Goal: Task Accomplishment & Management: Manage account settings

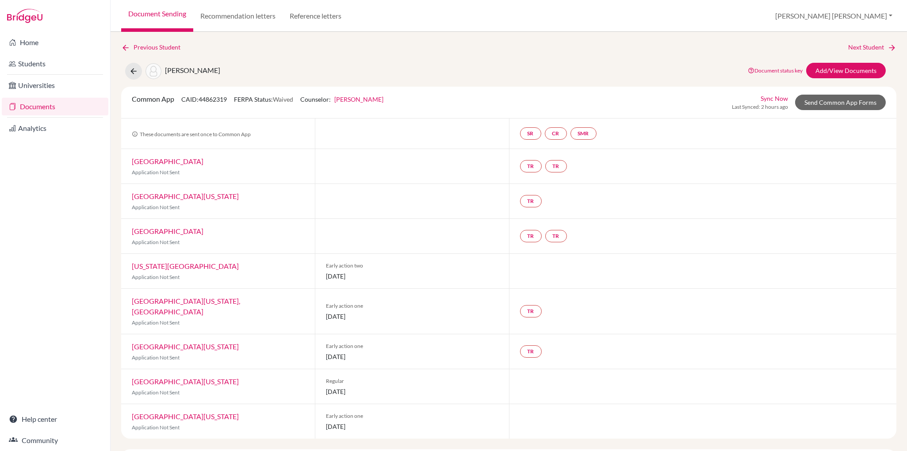
scroll to position [81, 0]
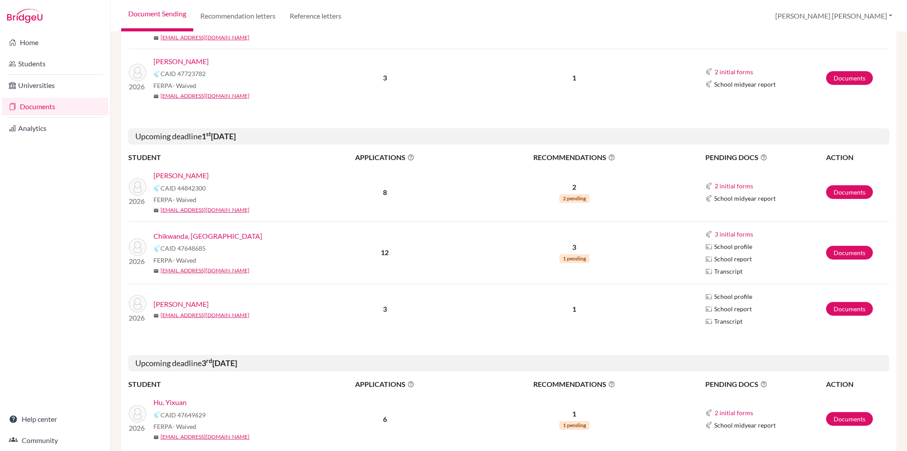
scroll to position [405, 0]
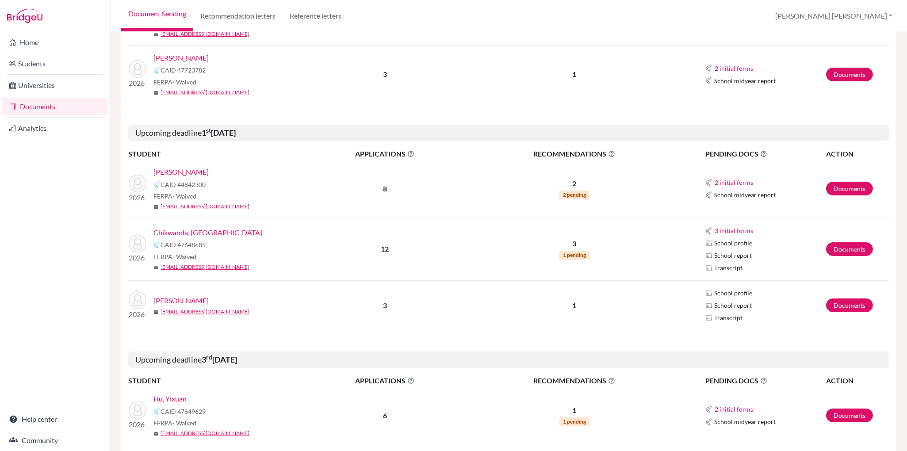
click at [183, 172] on link "[PERSON_NAME]" at bounding box center [180, 172] width 55 height 11
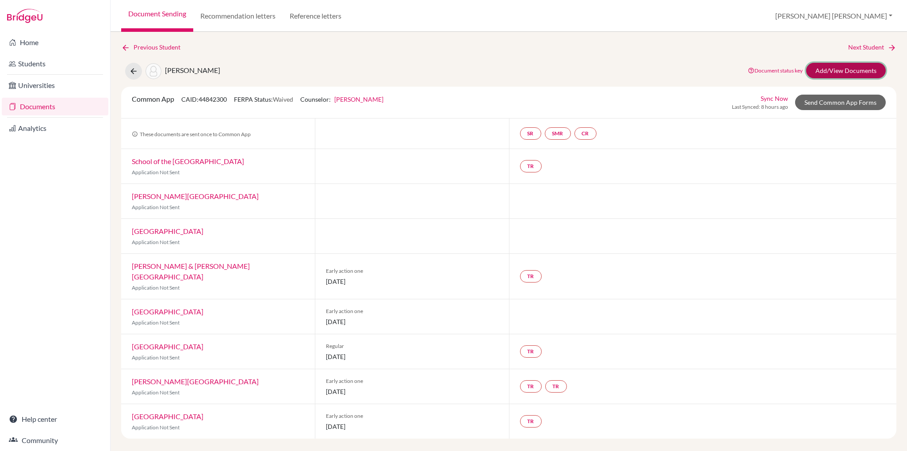
click at [835, 69] on link "Add/View Documents" at bounding box center [846, 70] width 80 height 15
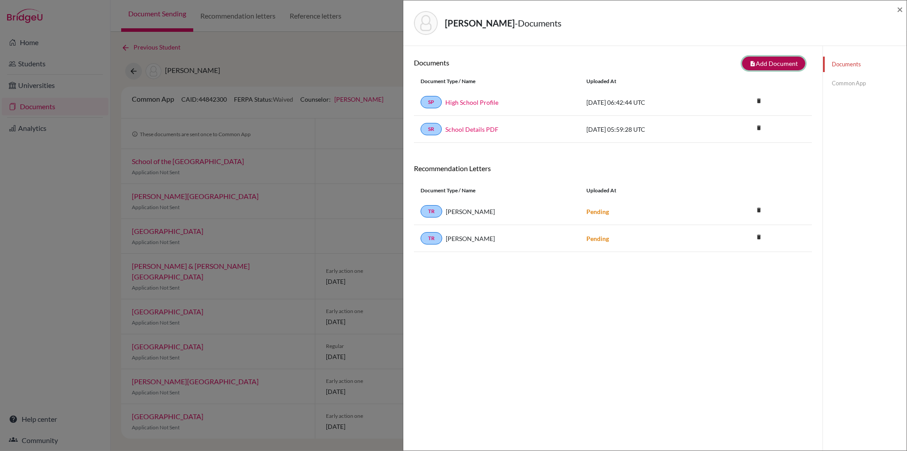
click at [778, 63] on button "note_add Add Document" at bounding box center [773, 64] width 63 height 14
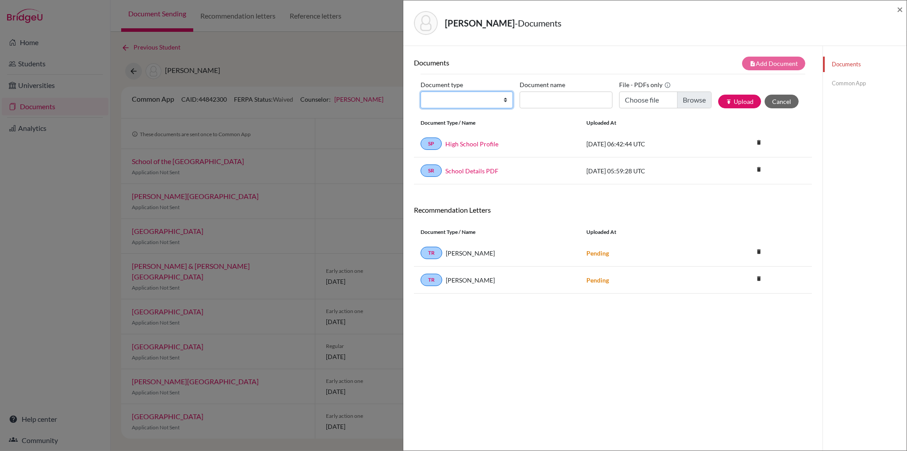
click at [505, 101] on select "Change explanation for Common App reports Counselor recommendation Internationa…" at bounding box center [467, 100] width 92 height 17
select select "4"
click at [421, 92] on select "Change explanation for Common App reports Counselor recommendation Internationa…" at bounding box center [467, 100] width 92 height 17
click at [541, 101] on input "Document name" at bounding box center [566, 100] width 92 height 17
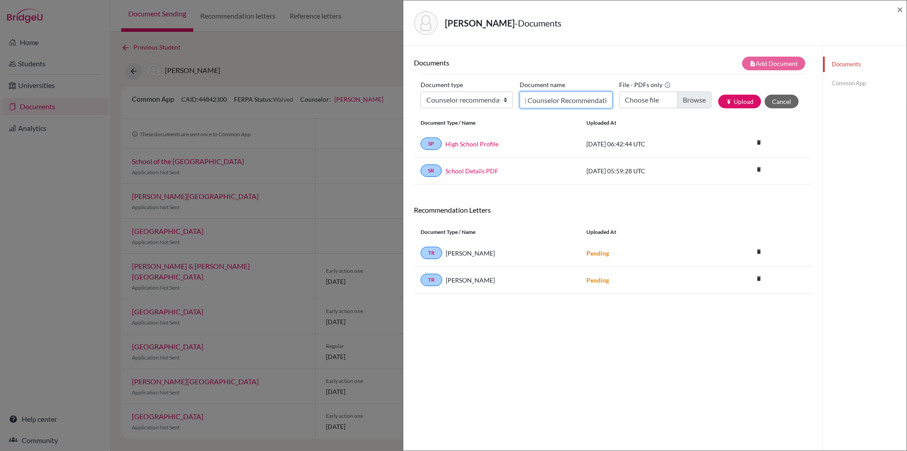
type input "Annie Burrows Counselor Recommendation"
click at [690, 102] on input "Choose file" at bounding box center [665, 100] width 92 height 17
type input "C:\fakepath\Annie Burrows Counselor Letter of Recommendation.pdf"
click at [741, 100] on button "publish Upload" at bounding box center [739, 102] width 43 height 14
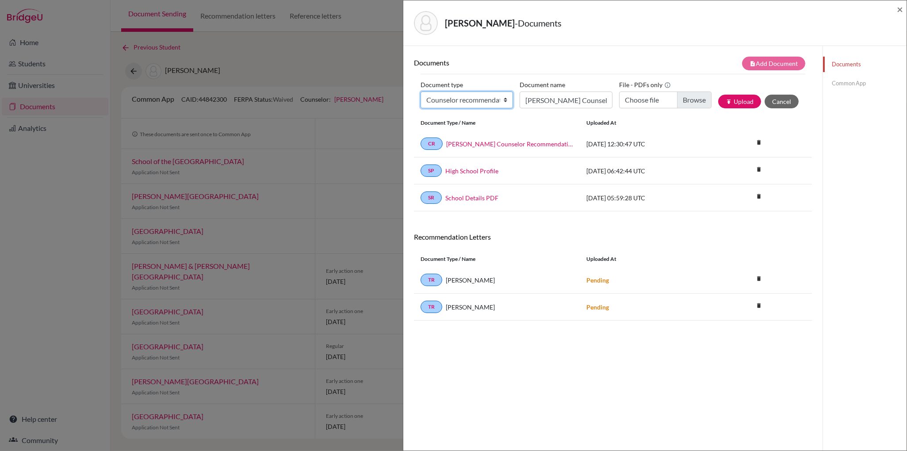
click at [504, 100] on select "Change explanation for Common App reports Counselor recommendation Internationa…" at bounding box center [467, 100] width 92 height 17
select select "2"
click at [421, 92] on select "Change explanation for Common App reports Counselor recommendation Internationa…" at bounding box center [467, 100] width 92 height 17
click at [533, 101] on input "Annie Burrows Counselor Recommendation" at bounding box center [566, 100] width 92 height 17
type input "Burrows, Anne IT"
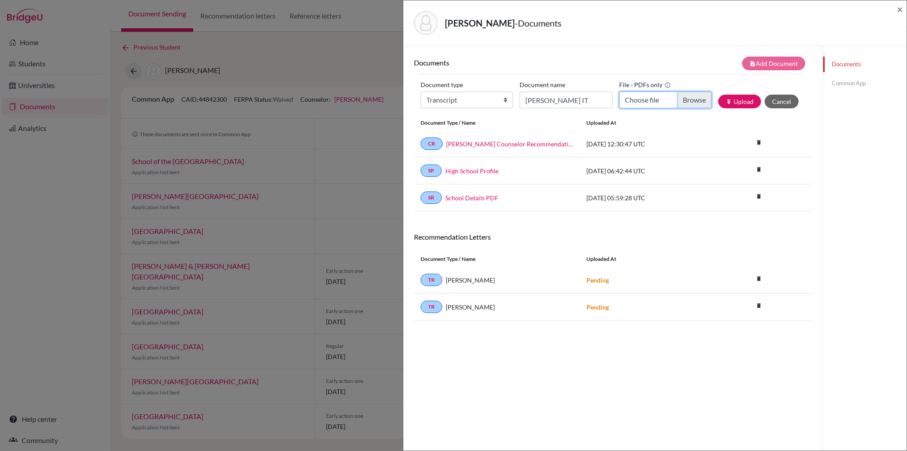
click at [701, 100] on input "Choose file" at bounding box center [665, 100] width 92 height 17
type input "C:\fakepath\BURROWS Anne IT.pdf"
click at [743, 102] on button "publish Upload" at bounding box center [739, 102] width 43 height 14
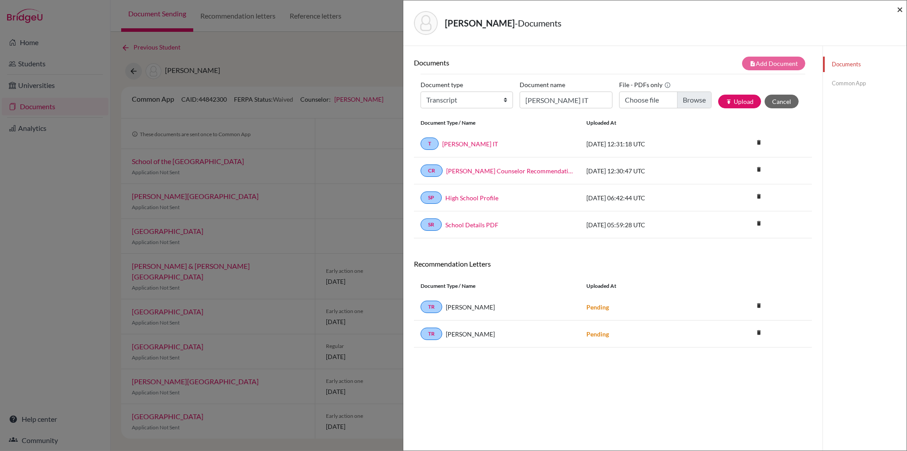
click at [899, 10] on span "×" at bounding box center [900, 9] width 6 height 13
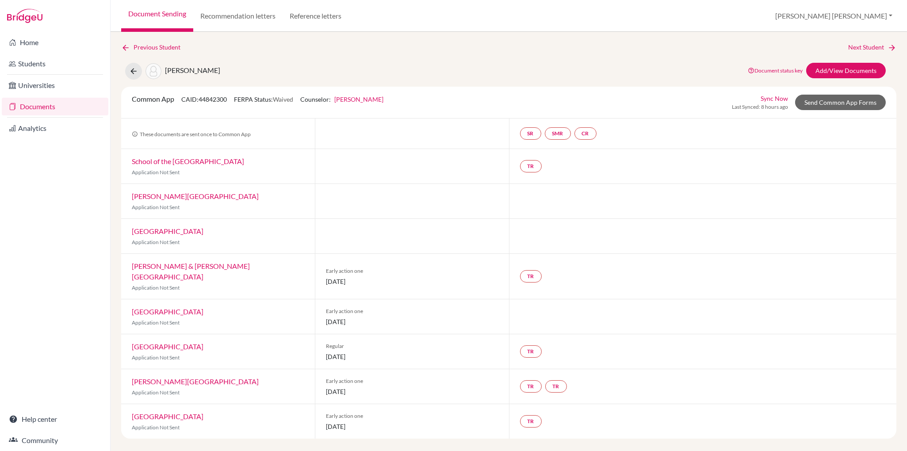
click at [156, 15] on link "Document Sending" at bounding box center [157, 16] width 72 height 32
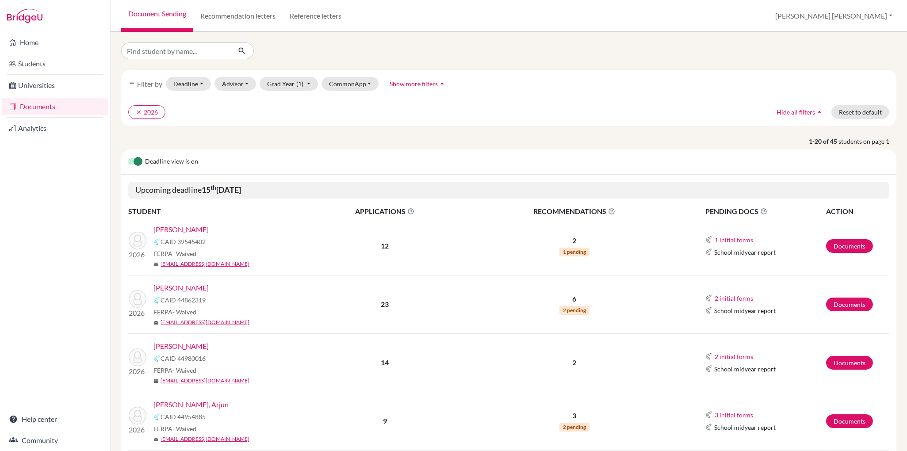
click at [179, 230] on link "[PERSON_NAME]" at bounding box center [180, 229] width 55 height 11
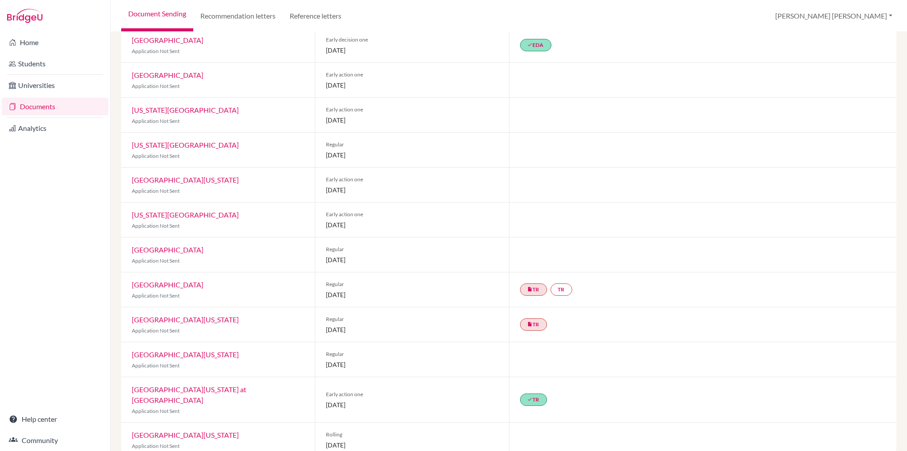
scroll to position [127, 0]
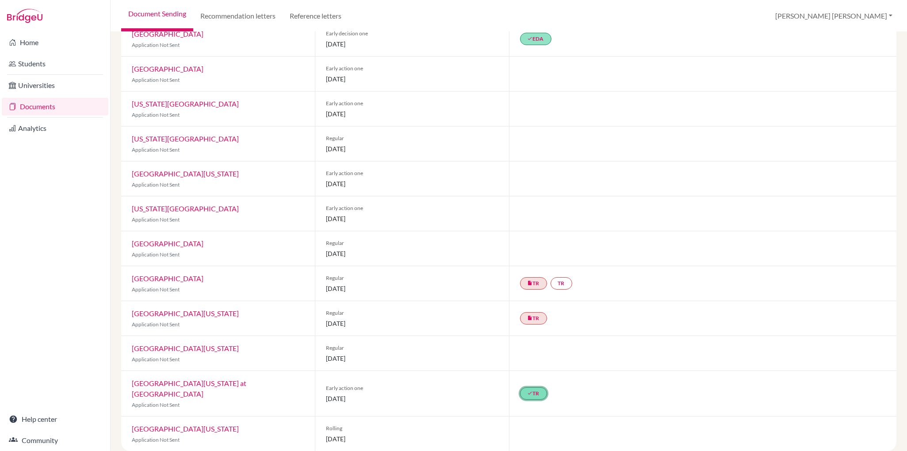
click at [536, 391] on link "done TR" at bounding box center [533, 393] width 27 height 12
click at [536, 391] on link "done TR Matt Wells’s Recommendation Matt Wells’s Recommendation done Sent 2025-…" at bounding box center [533, 393] width 27 height 12
click at [595, 399] on div "done TR Matt Wells’s Recommendation Matt Wells’s Recommendation done Sent 2025-…" at bounding box center [703, 393] width 388 height 45
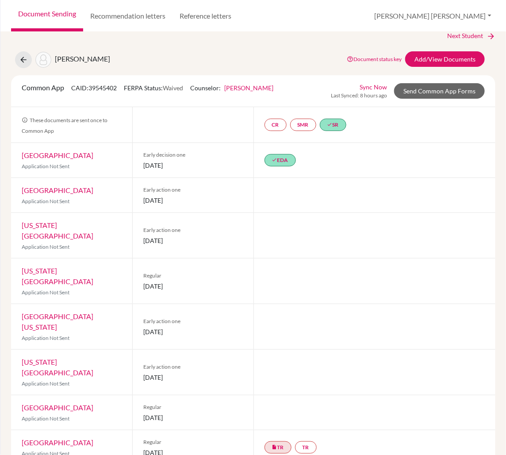
scroll to position [0, 0]
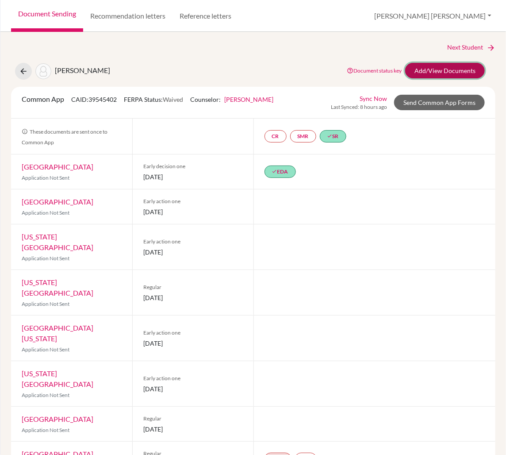
click at [442, 71] on link "Add/View Documents" at bounding box center [445, 70] width 80 height 15
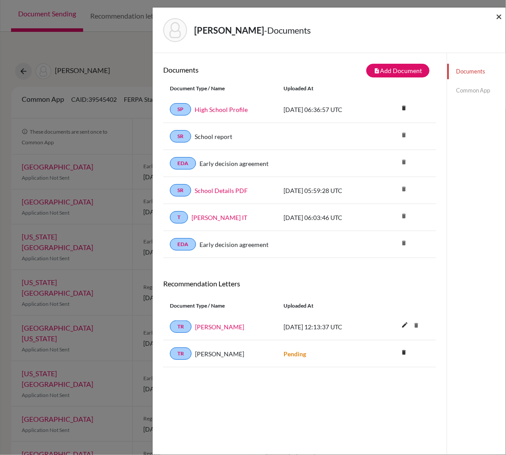
click at [499, 17] on span "×" at bounding box center [499, 16] width 6 height 13
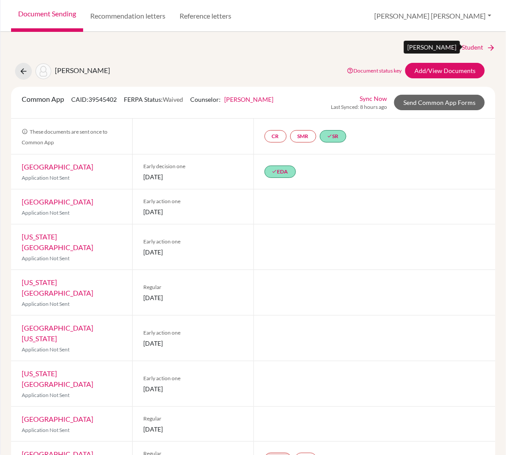
click at [459, 45] on link "Next Student" at bounding box center [471, 47] width 48 height 10
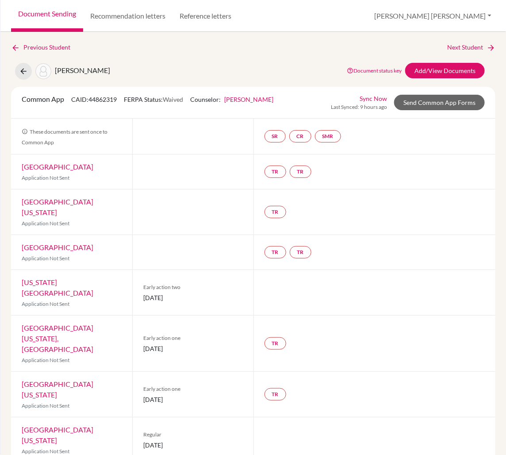
click at [63, 168] on link "[GEOGRAPHIC_DATA]" at bounding box center [58, 166] width 72 height 8
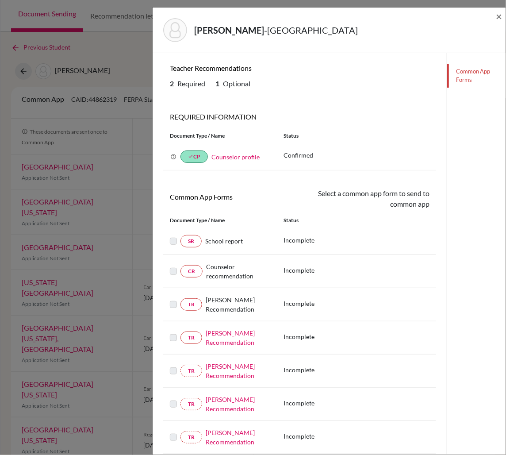
click at [63, 168] on div "Guo, Xiaolin - Cornell University × Teacher Recommendations 2 Required 1 Option…" at bounding box center [253, 227] width 506 height 455
click at [501, 16] on span "×" at bounding box center [499, 16] width 6 height 13
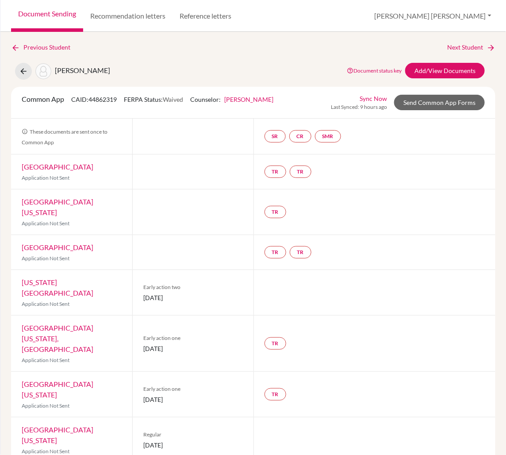
click at [373, 97] on link "Sync Now" at bounding box center [373, 98] width 27 height 9
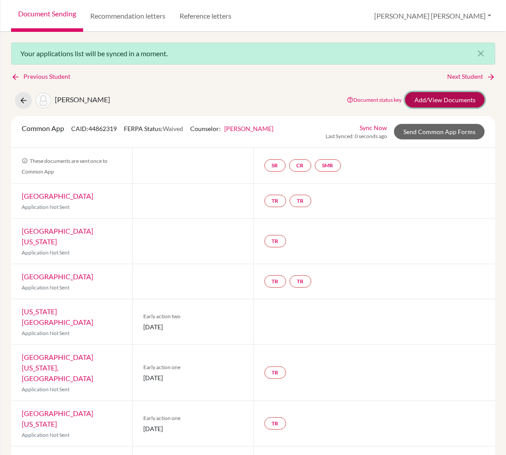
click at [433, 101] on link "Add/View Documents" at bounding box center [445, 99] width 80 height 15
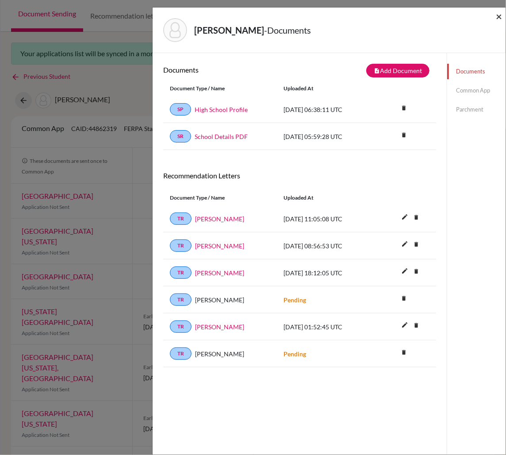
click at [500, 18] on span "×" at bounding box center [499, 16] width 6 height 13
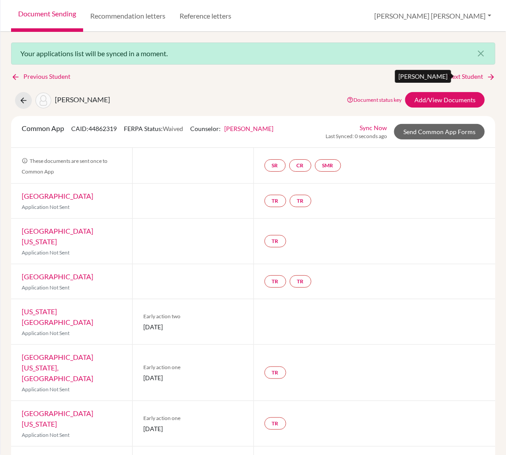
click at [475, 75] on link "Next Student" at bounding box center [471, 77] width 48 height 10
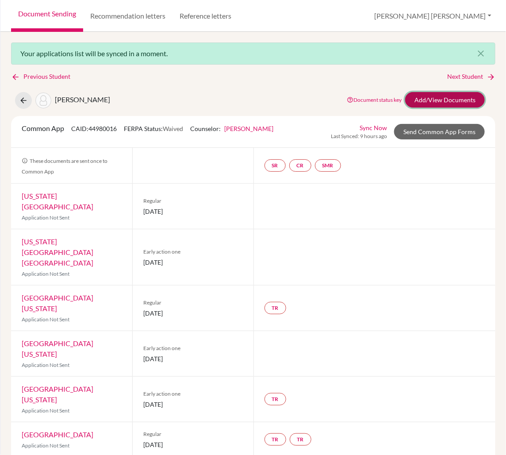
click at [440, 100] on link "Add/View Documents" at bounding box center [445, 99] width 80 height 15
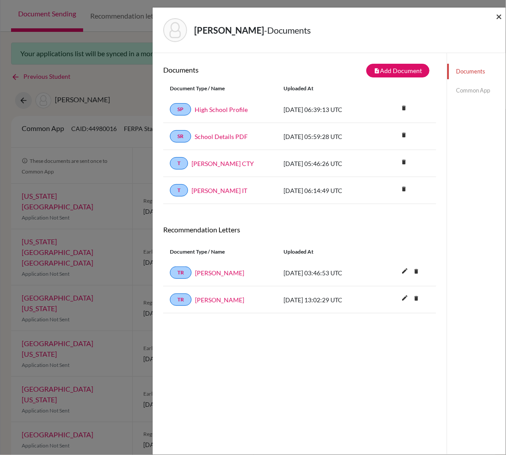
click at [500, 18] on span "×" at bounding box center [499, 16] width 6 height 13
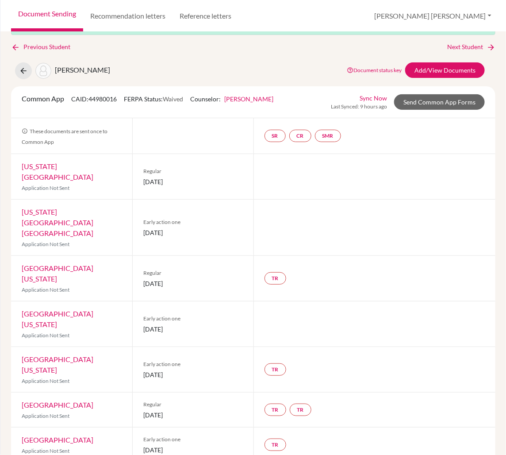
scroll to position [29, 0]
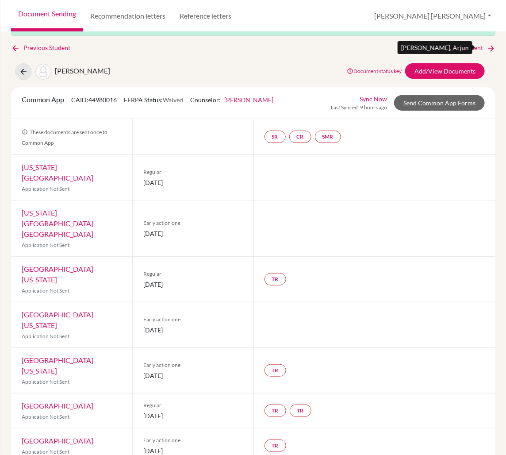
click at [468, 46] on link "Next Student" at bounding box center [471, 48] width 48 height 10
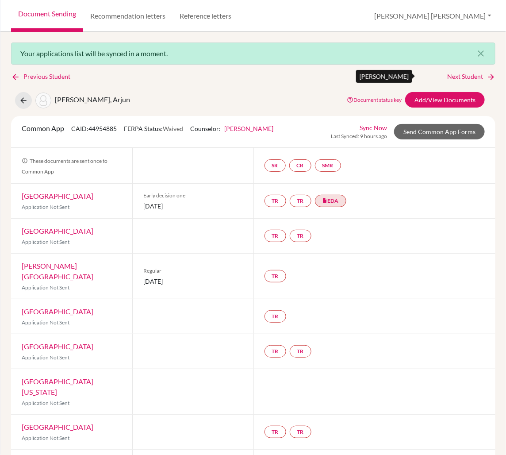
click at [464, 76] on link "Next Student" at bounding box center [471, 77] width 48 height 10
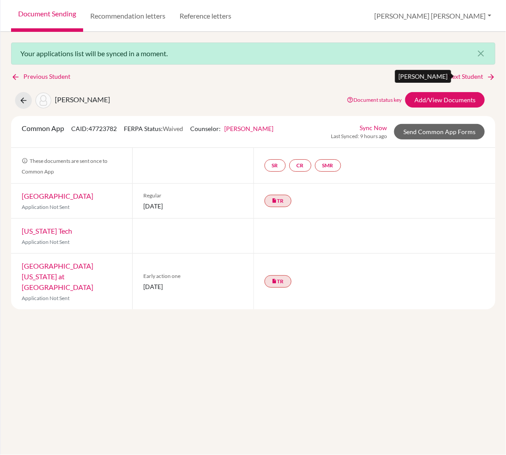
click at [463, 76] on link "Next Student" at bounding box center [471, 77] width 48 height 10
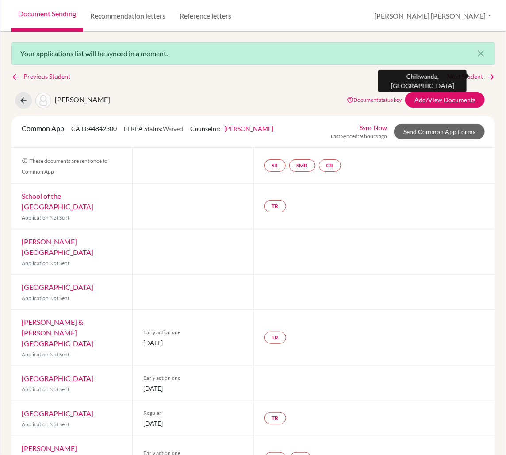
click at [463, 76] on link "Next Student" at bounding box center [471, 77] width 48 height 10
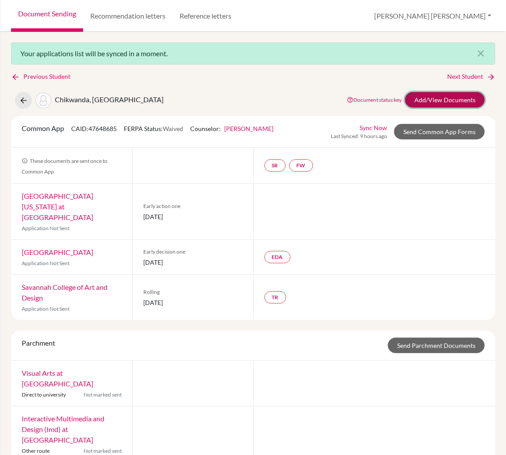
click at [435, 99] on link "Add/View Documents" at bounding box center [445, 99] width 80 height 15
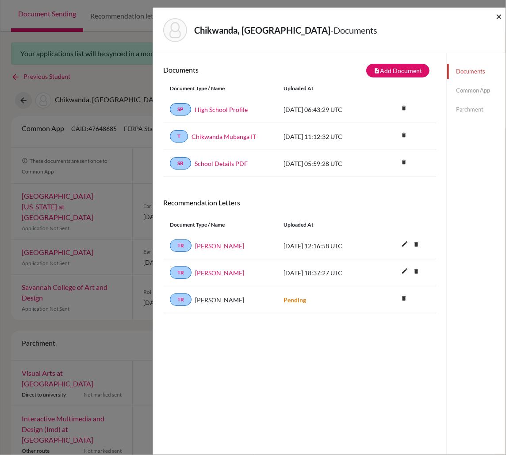
click at [498, 17] on span "×" at bounding box center [499, 16] width 6 height 13
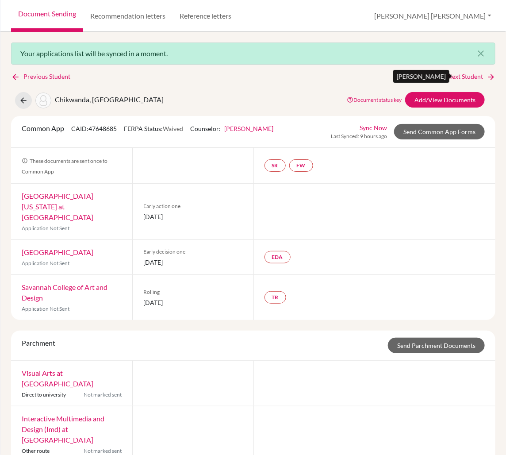
click at [469, 75] on link "Next Student" at bounding box center [471, 77] width 48 height 10
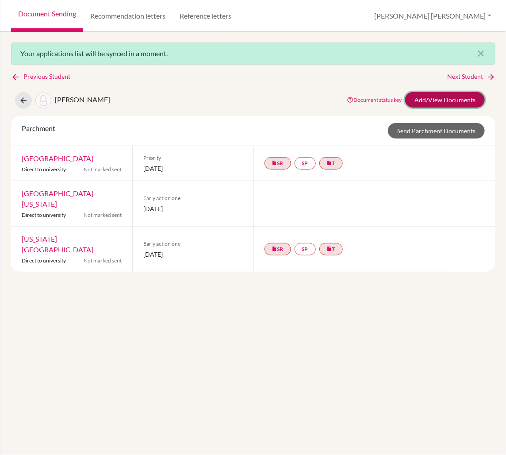
click at [459, 100] on link "Add/View Documents" at bounding box center [445, 99] width 80 height 15
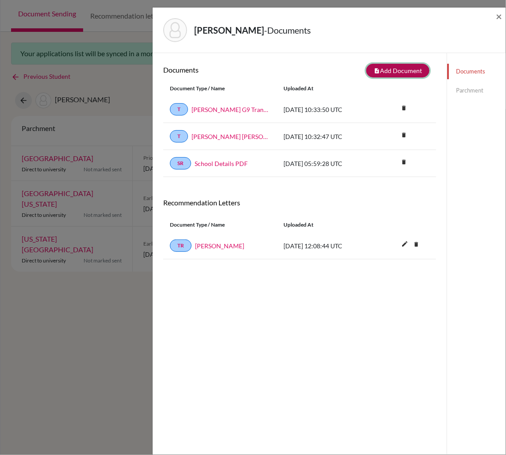
click at [395, 71] on button "note_add Add Document" at bounding box center [397, 71] width 63 height 14
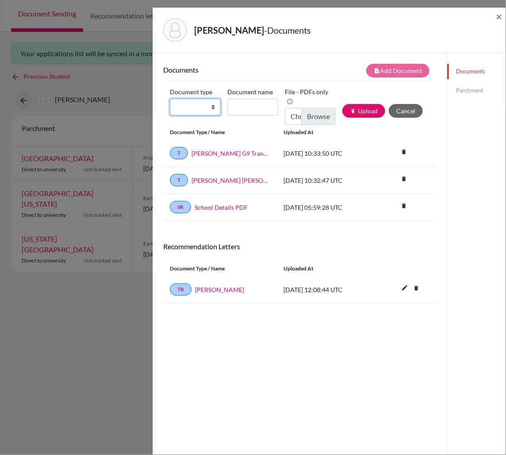
click at [212, 104] on select "Change explanation for Common App reports Counselor recommendation Internationa…" at bounding box center [195, 107] width 51 height 17
select select "1"
click at [170, 99] on select "Change explanation for Common App reports Counselor recommendation Internationa…" at bounding box center [195, 107] width 51 height 17
click at [240, 108] on input "Document name" at bounding box center [252, 107] width 51 height 17
type input "High School Profile"
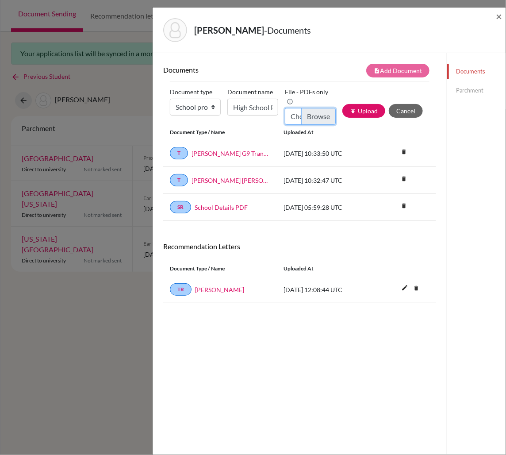
click at [318, 110] on input "Choose file" at bounding box center [310, 116] width 51 height 17
type input "C:\fakepath\*High School Profile [DATE]-[DATE]_compressed.pdf"
click at [365, 105] on button "publish Upload" at bounding box center [363, 111] width 43 height 14
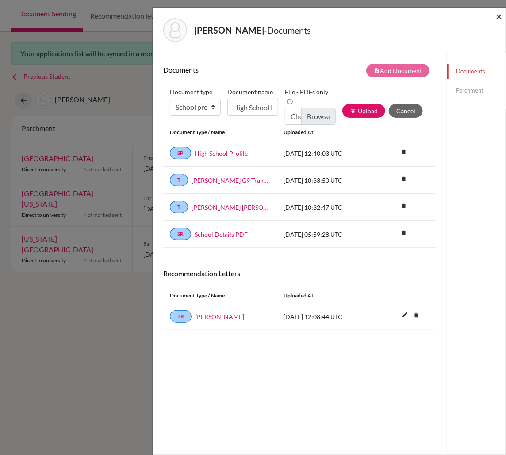
click at [499, 18] on span "×" at bounding box center [499, 16] width 6 height 13
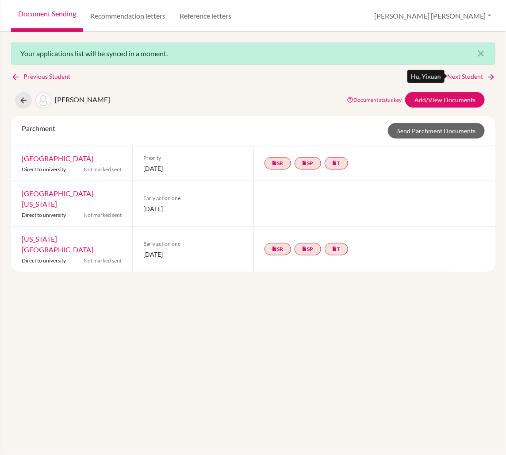
click at [470, 76] on link "Next Student" at bounding box center [471, 77] width 48 height 10
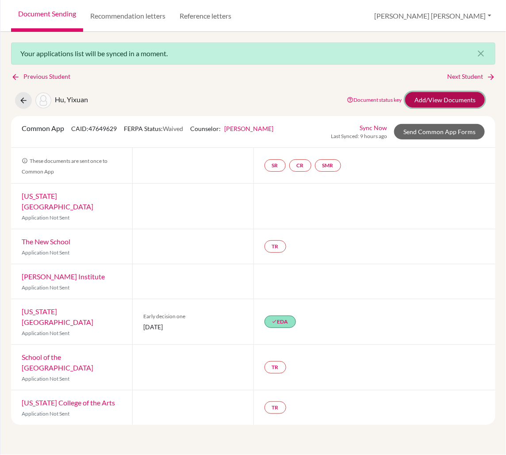
click at [456, 96] on link "Add/View Documents" at bounding box center [445, 99] width 80 height 15
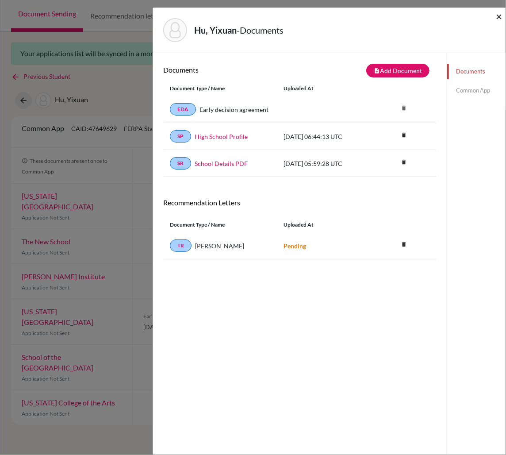
click at [499, 15] on span "×" at bounding box center [499, 16] width 6 height 13
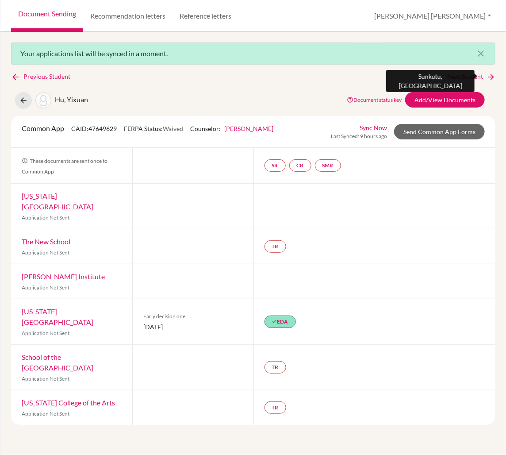
click at [464, 78] on link "Next Student" at bounding box center [471, 77] width 48 height 10
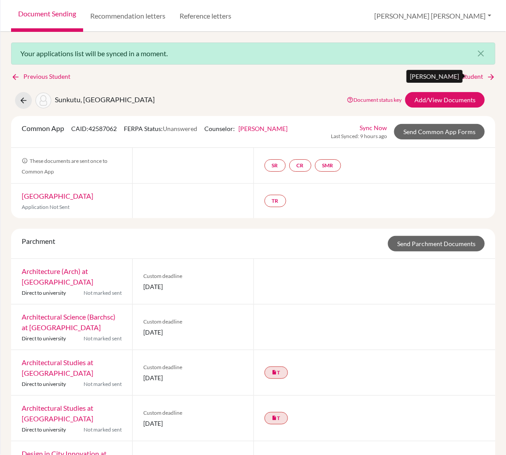
click at [464, 74] on link "Next Student" at bounding box center [471, 77] width 48 height 10
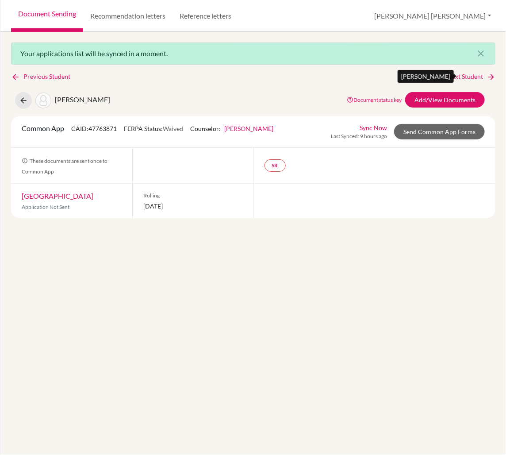
click at [463, 74] on link "Next Student" at bounding box center [471, 77] width 48 height 10
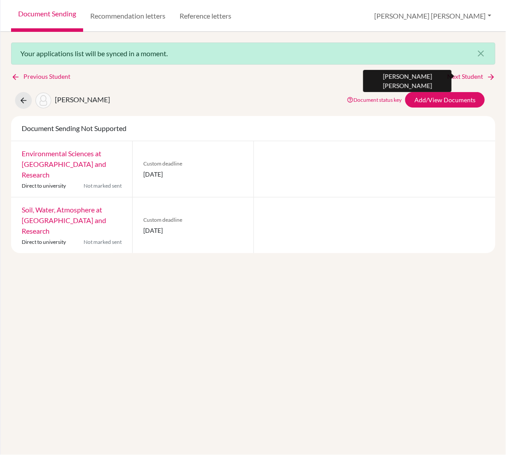
click at [462, 74] on link "Next Student" at bounding box center [471, 77] width 48 height 10
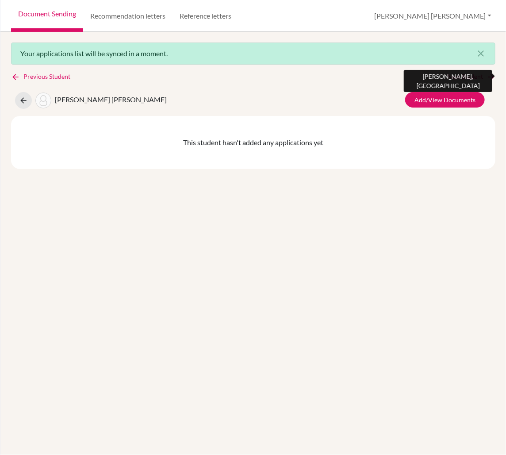
click at [462, 74] on link "Next Student" at bounding box center [471, 77] width 48 height 10
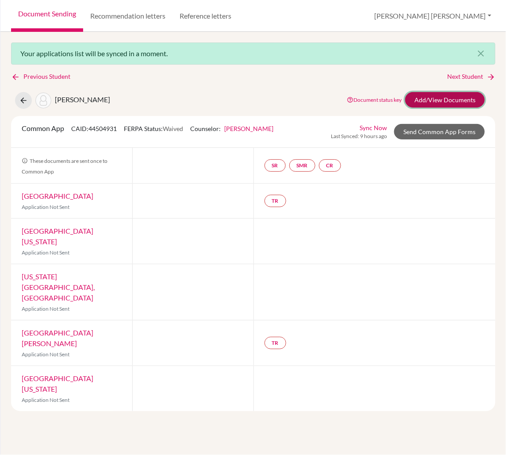
click at [448, 97] on link "Add/View Documents" at bounding box center [445, 99] width 80 height 15
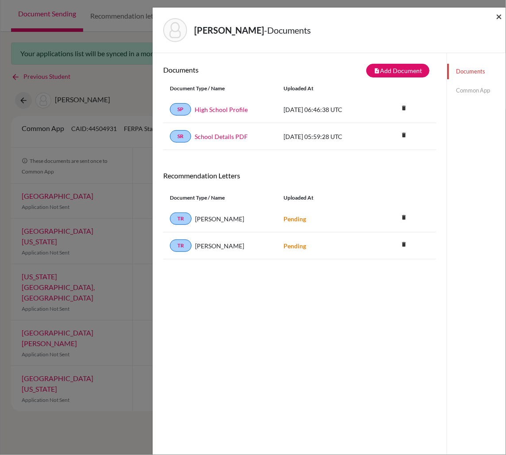
click at [500, 17] on span "×" at bounding box center [499, 16] width 6 height 13
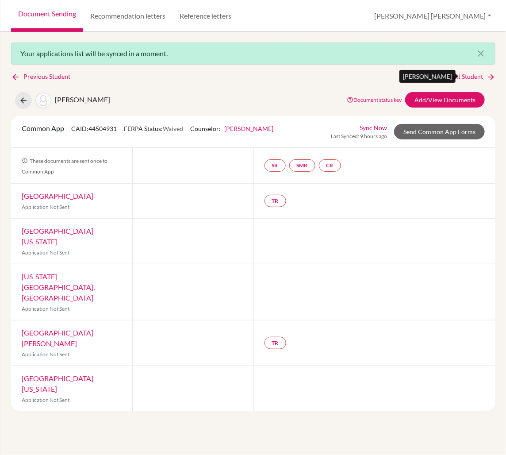
click at [467, 77] on link "Next Student" at bounding box center [471, 77] width 48 height 10
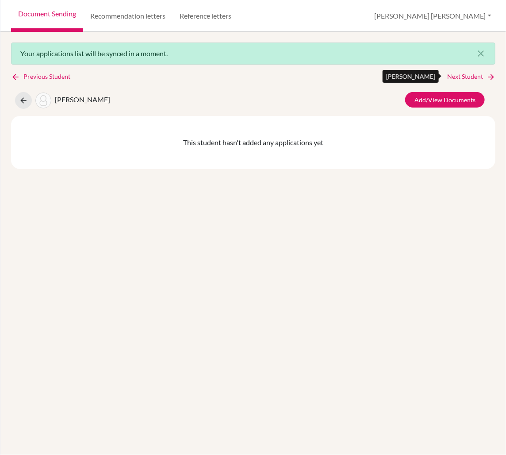
click at [467, 77] on link "Next Student" at bounding box center [471, 77] width 48 height 10
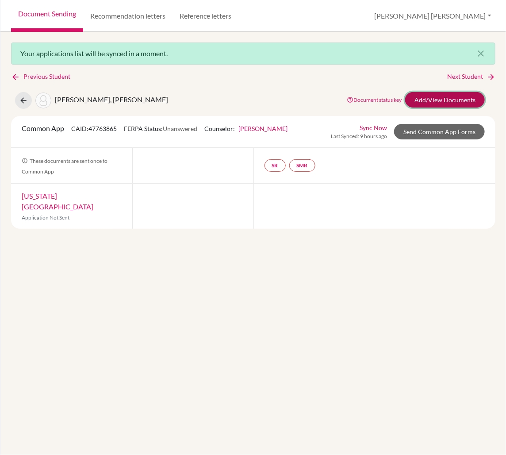
click at [441, 103] on link "Add/View Documents" at bounding box center [445, 99] width 80 height 15
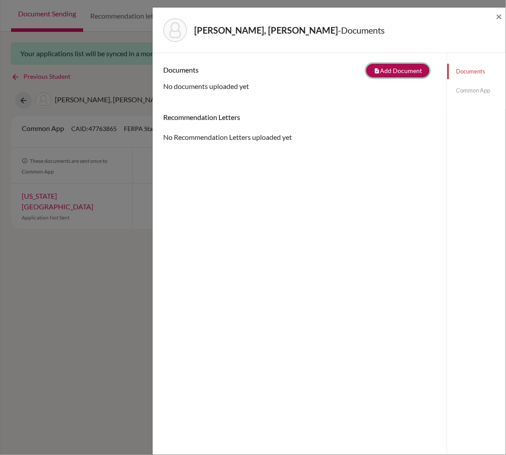
click at [406, 73] on button "note_add Add Document" at bounding box center [397, 71] width 63 height 14
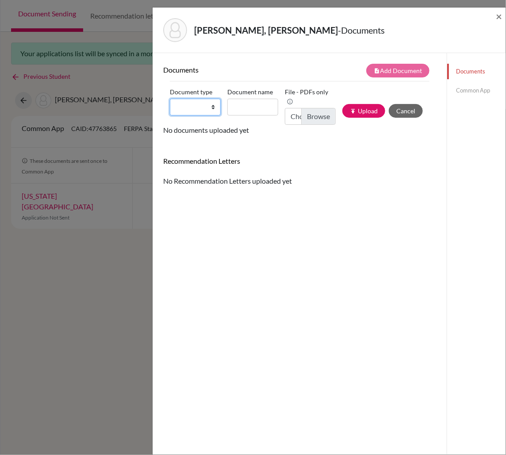
click at [211, 108] on select "Change explanation for Common App reports Counselor recommendation Internationa…" at bounding box center [195, 107] width 51 height 17
select select "1"
click at [170, 99] on select "Change explanation for Common App reports Counselor recommendation Internationa…" at bounding box center [195, 107] width 51 height 17
click at [242, 106] on input "Document name" at bounding box center [252, 107] width 51 height 17
type input "High School Profile"
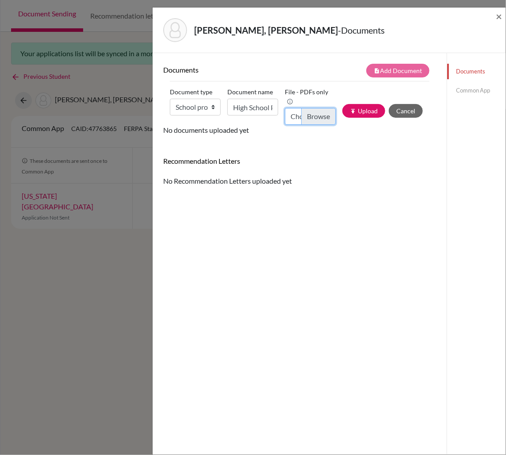
click at [320, 108] on input "Choose file" at bounding box center [310, 116] width 51 height 17
type input "C:\fakepath\*High School Profile [DATE]-[DATE]_compressed.pdf"
click at [364, 107] on button "publish Upload" at bounding box center [363, 111] width 43 height 14
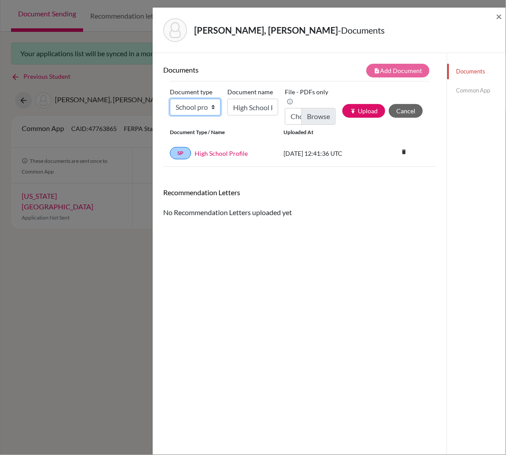
click at [211, 106] on select "Change explanation for Common App reports Counselor recommendation Internationa…" at bounding box center [195, 107] width 51 height 17
select select "2"
click at [170, 99] on select "Change explanation for Common App reports Counselor recommendation Internationa…" at bounding box center [195, 107] width 51 height 17
click at [253, 109] on input "High School Profile" at bounding box center [252, 107] width 51 height 17
type input "JDW IT"
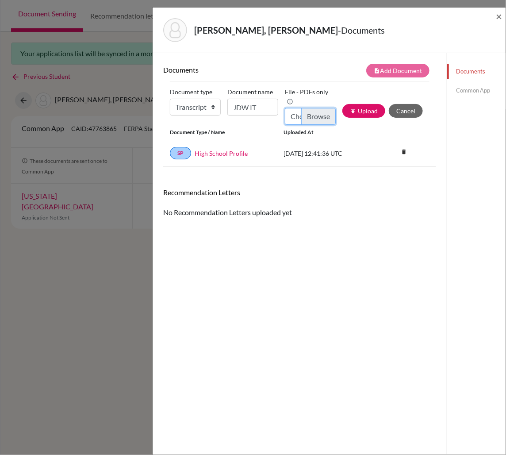
click at [312, 108] on input "Choose file" at bounding box center [310, 116] width 51 height 17
type input "C:\fakepath\[PERSON_NAME] [PERSON_NAME] IT.pdf"
click at [247, 108] on input "JDW IT" at bounding box center [252, 107] width 51 height 17
type input "[PERSON_NAME] [PERSON_NAME] IT"
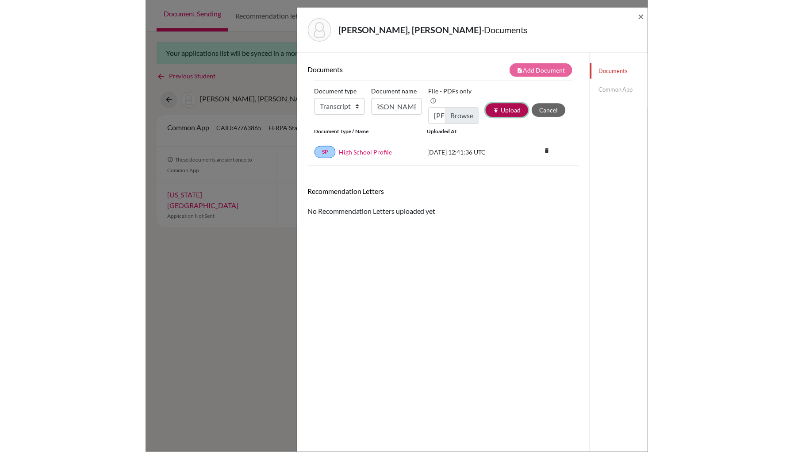
scroll to position [0, 0]
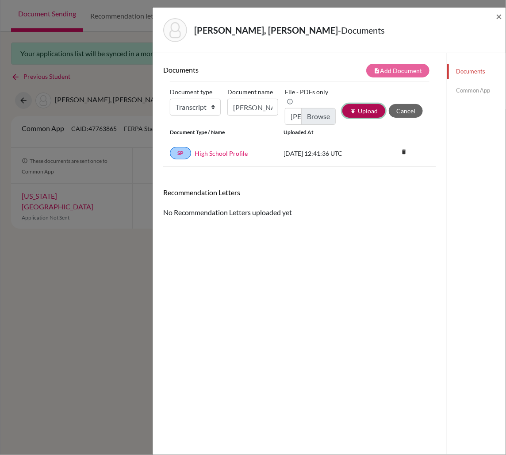
click at [364, 107] on button "publish Upload" at bounding box center [363, 111] width 43 height 14
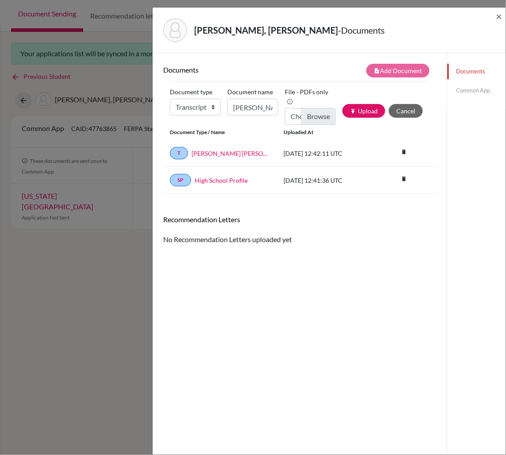
click at [466, 93] on link "Common App" at bounding box center [476, 90] width 58 height 15
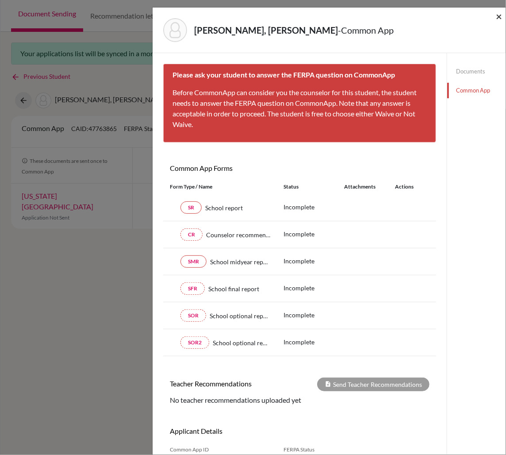
click at [498, 14] on span "×" at bounding box center [499, 16] width 6 height 13
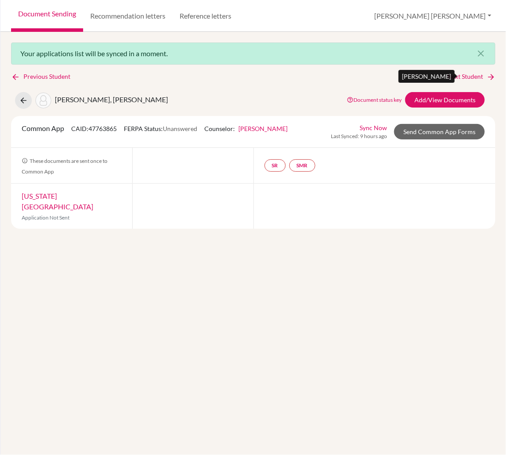
click at [471, 76] on link "Next Student" at bounding box center [471, 77] width 48 height 10
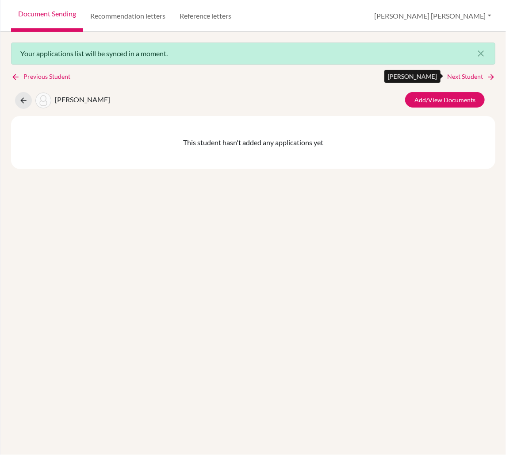
click at [471, 76] on link "Next Student" at bounding box center [471, 77] width 48 height 10
click at [469, 76] on link "Next Student" at bounding box center [471, 77] width 48 height 10
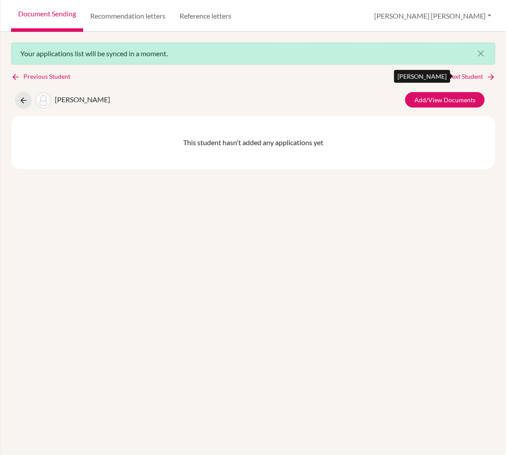
click at [469, 76] on link "Next Student" at bounding box center [471, 77] width 48 height 10
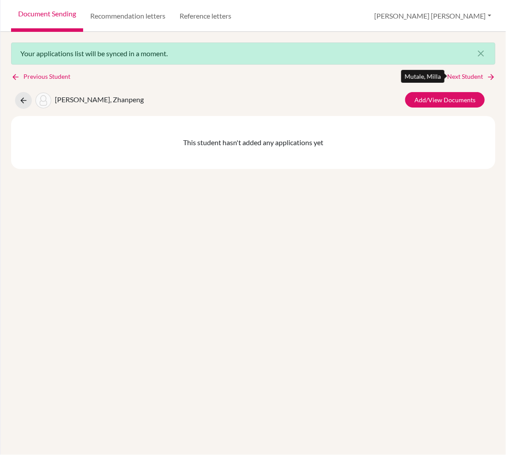
click at [469, 76] on link "Next Student" at bounding box center [471, 77] width 48 height 10
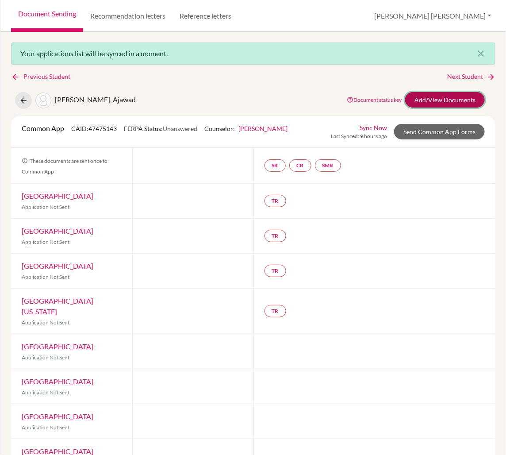
click at [439, 102] on link "Add/View Documents" at bounding box center [445, 99] width 80 height 15
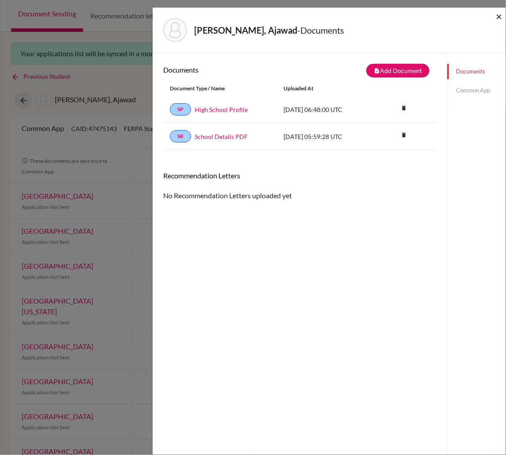
click at [499, 17] on span "×" at bounding box center [499, 16] width 6 height 13
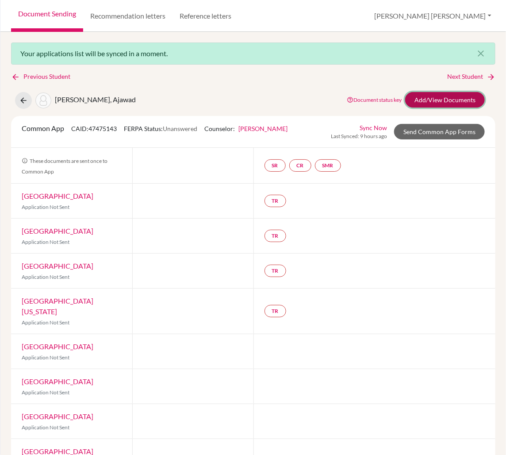
click at [452, 100] on link "Add/View Documents" at bounding box center [445, 99] width 80 height 15
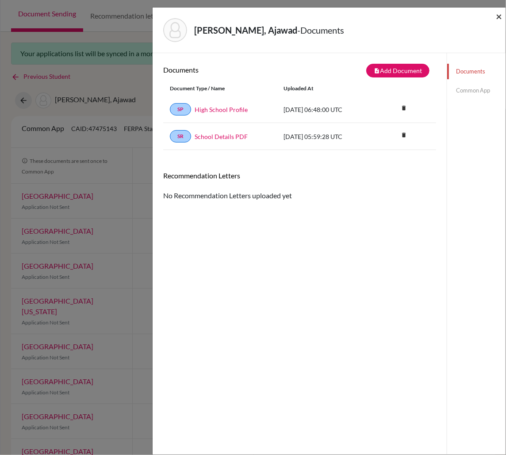
click at [498, 15] on span "×" at bounding box center [499, 16] width 6 height 13
